Goal: Task Accomplishment & Management: Manage account settings

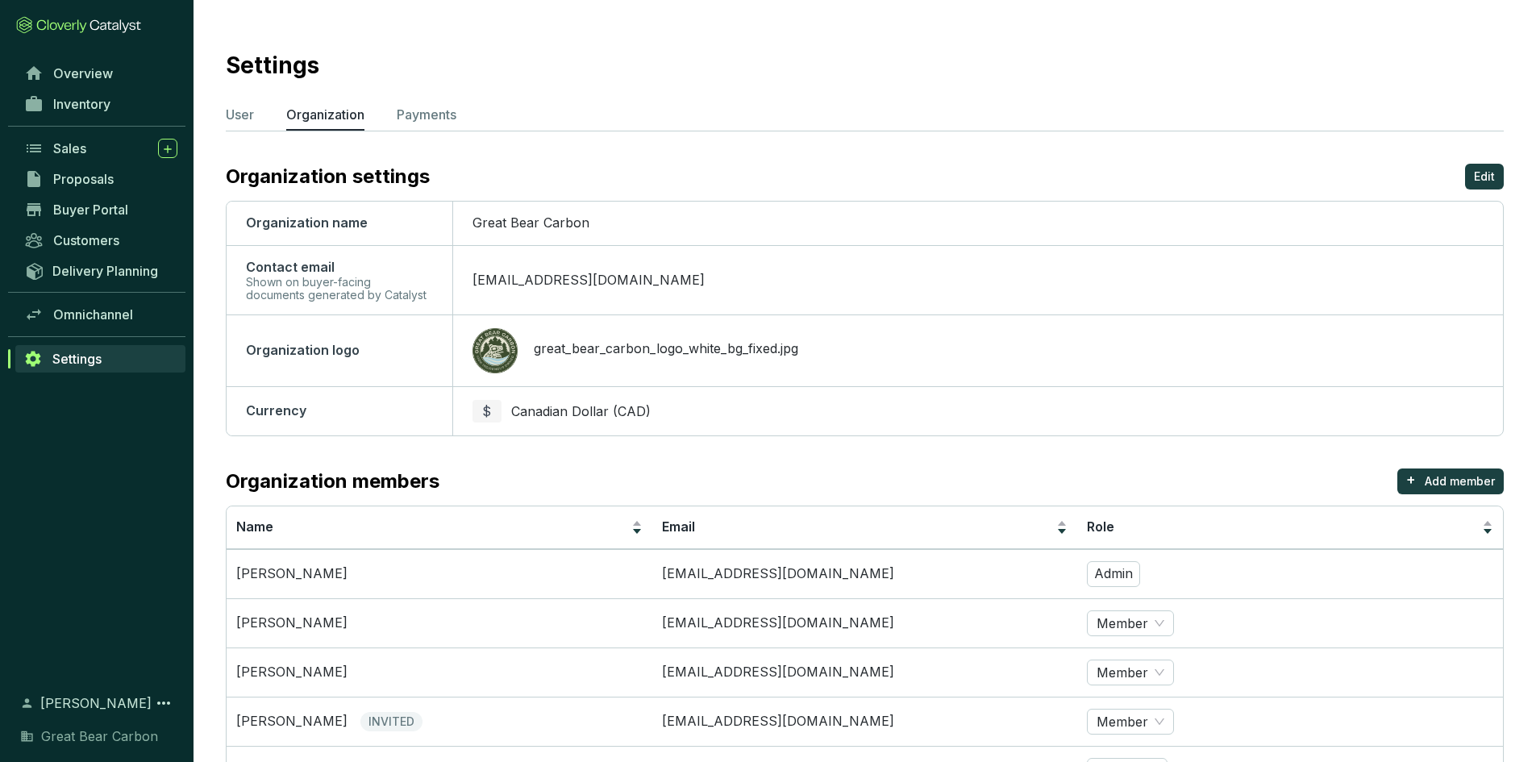
scroll to position [76, 0]
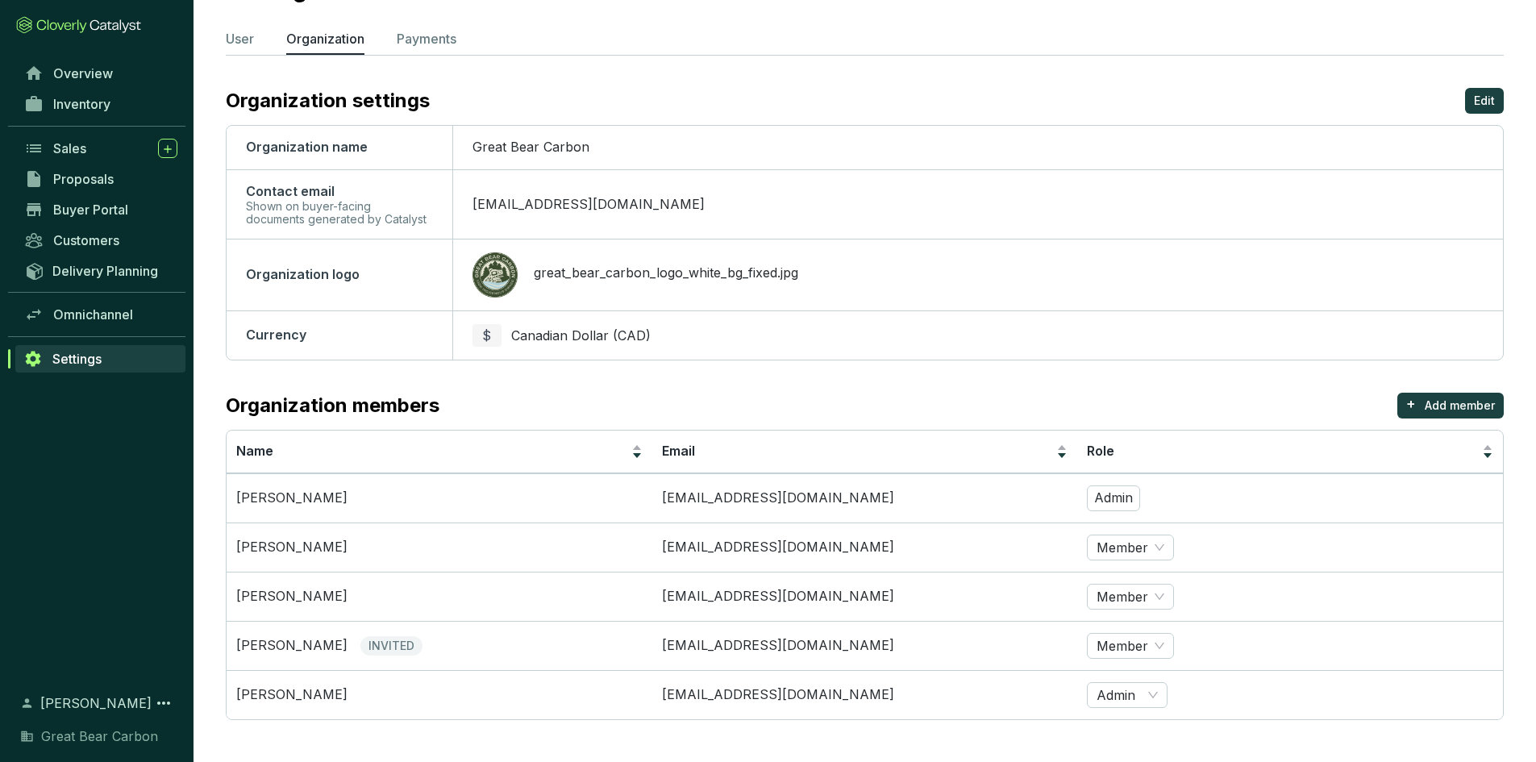
click at [106, 360] on link "Settings" at bounding box center [100, 358] width 170 height 27
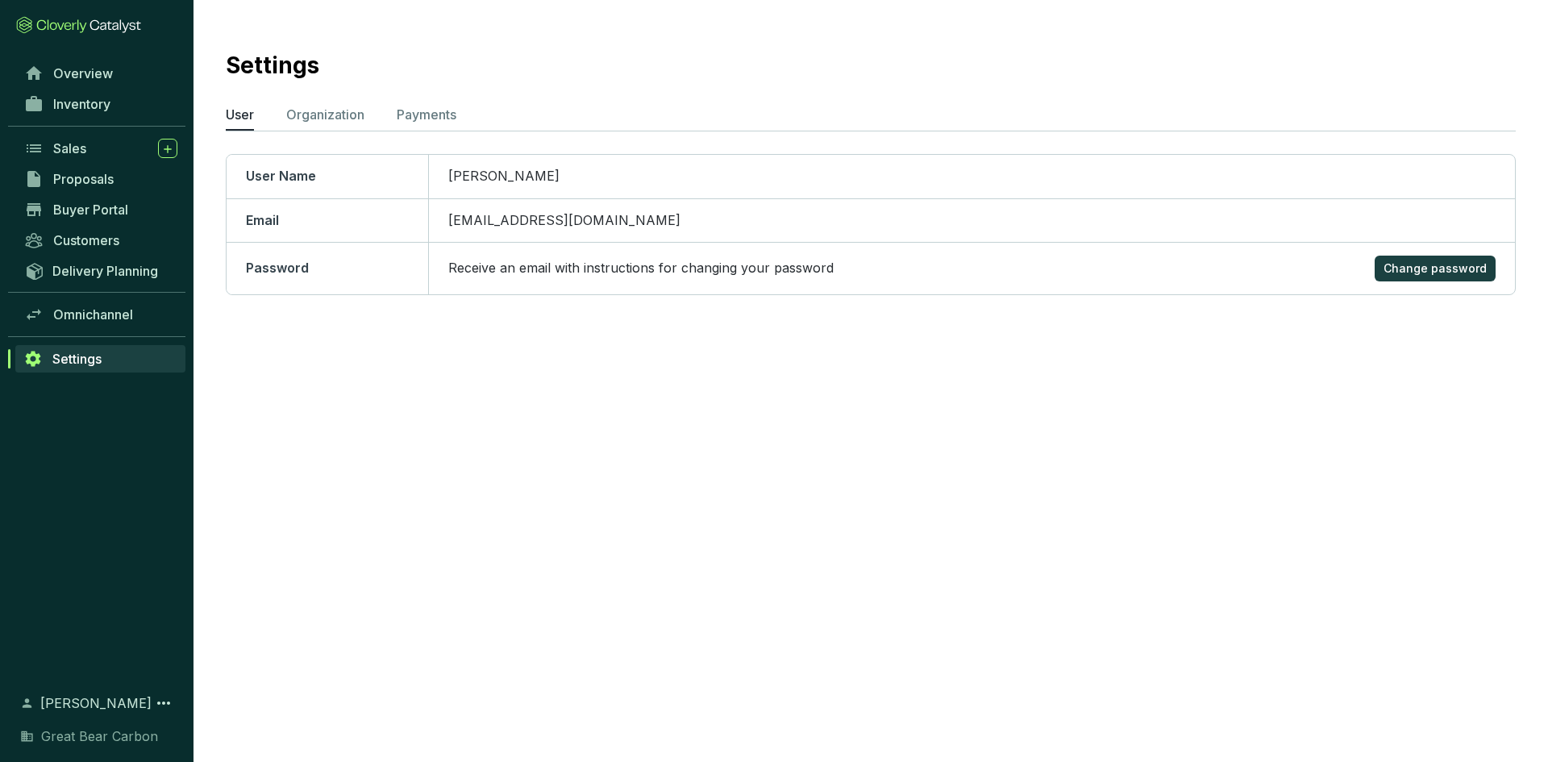
click at [123, 367] on link "Settings" at bounding box center [100, 358] width 170 height 27
click at [126, 360] on link "Settings" at bounding box center [100, 358] width 170 height 27
click at [424, 117] on p "Payments" at bounding box center [427, 114] width 60 height 19
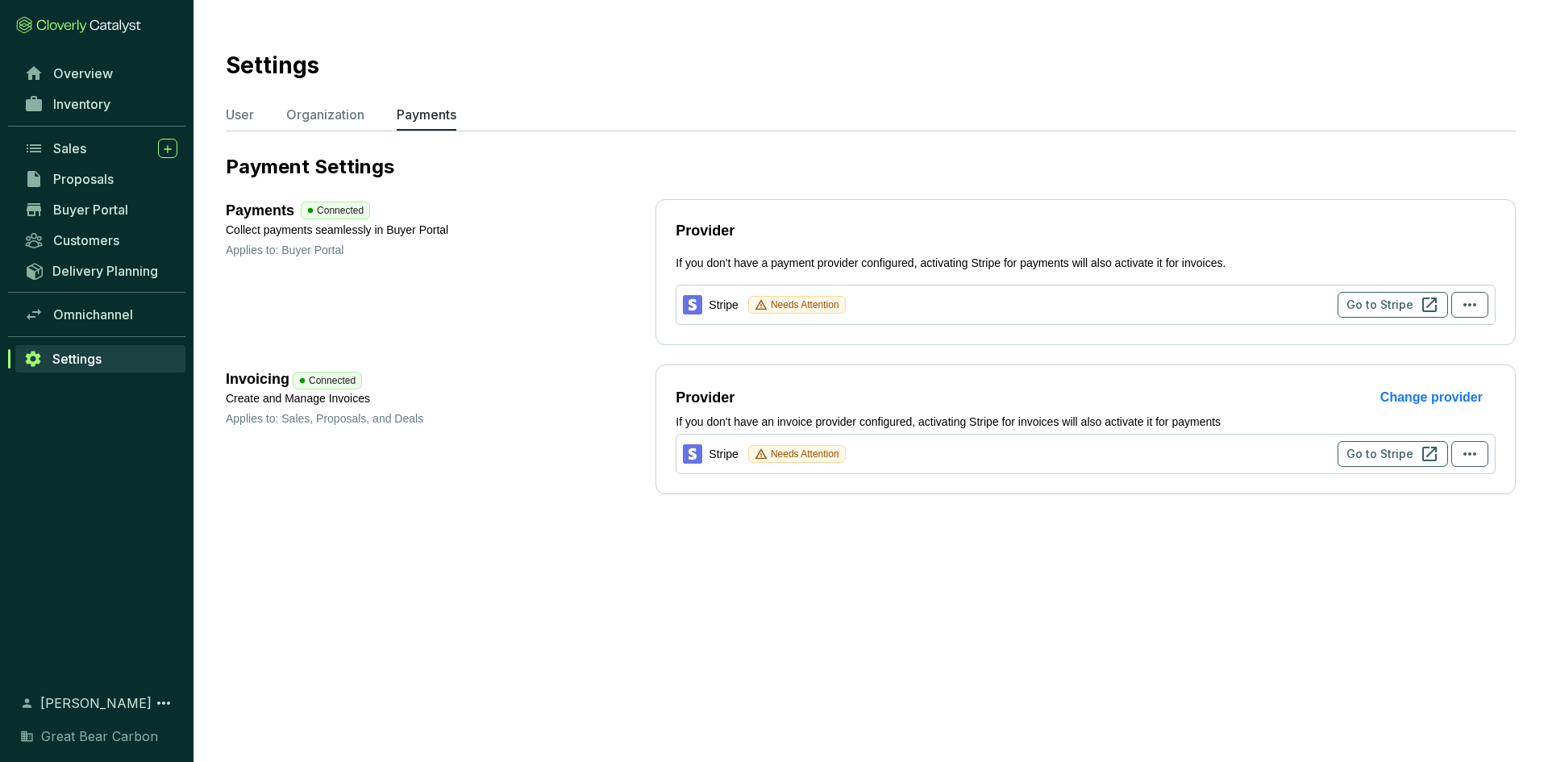
click at [105, 356] on link "Settings" at bounding box center [100, 358] width 170 height 27
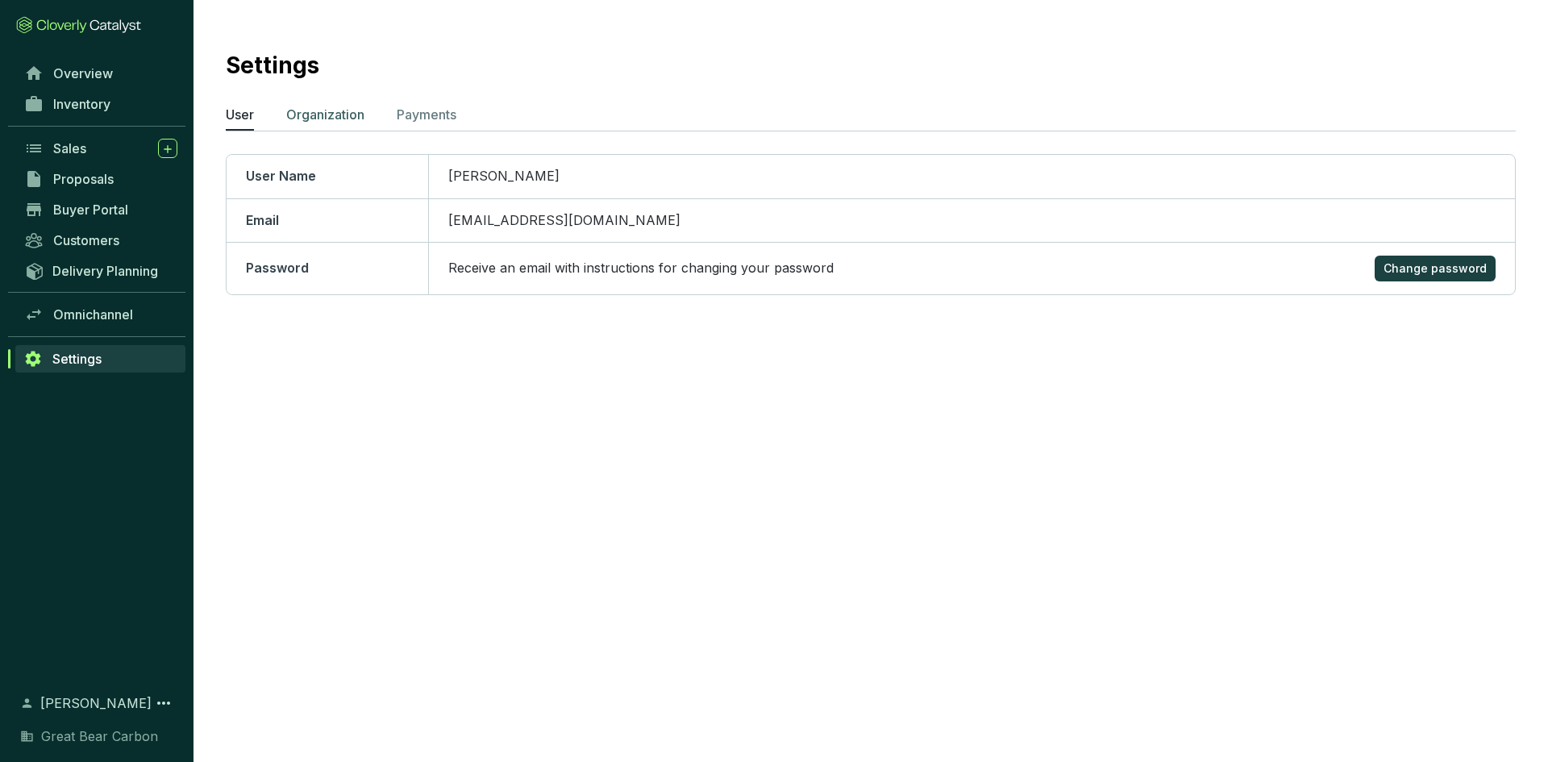
click at [313, 115] on p "Organization" at bounding box center [325, 114] width 78 height 19
